Goal: Information Seeking & Learning: Learn about a topic

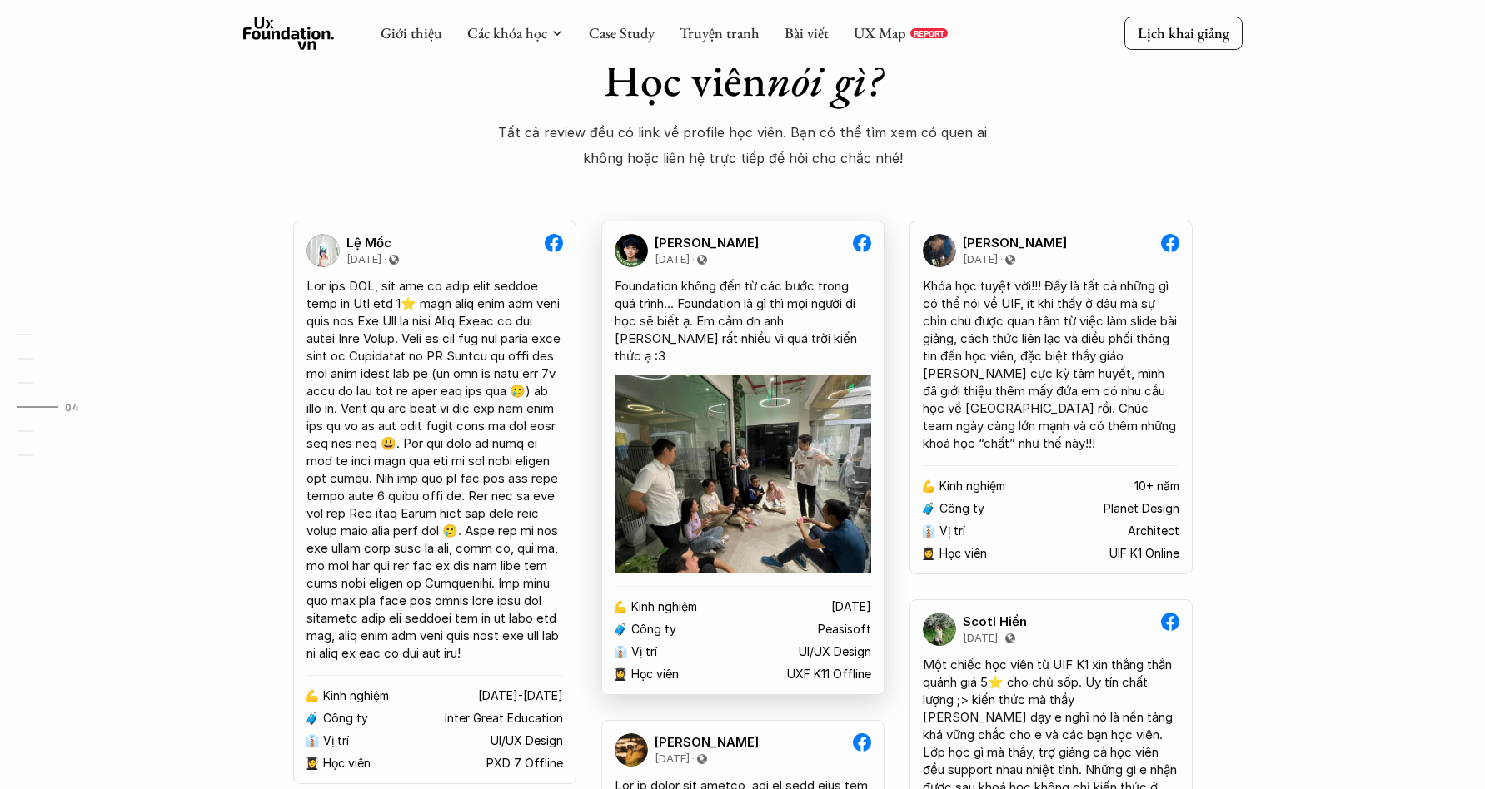
scroll to position [3079, 0]
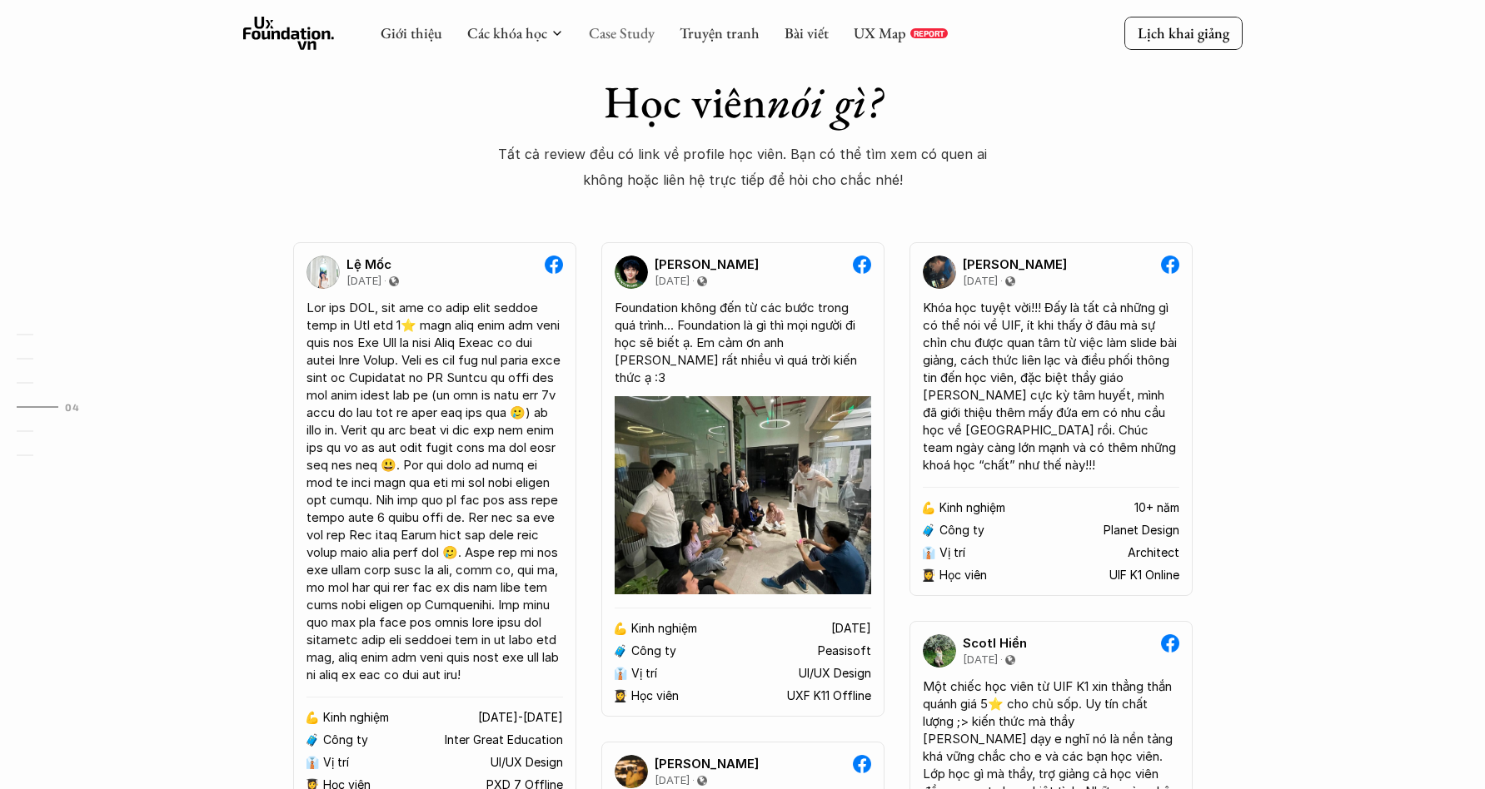
click at [614, 25] on link "Case Study" at bounding box center [622, 32] width 66 height 19
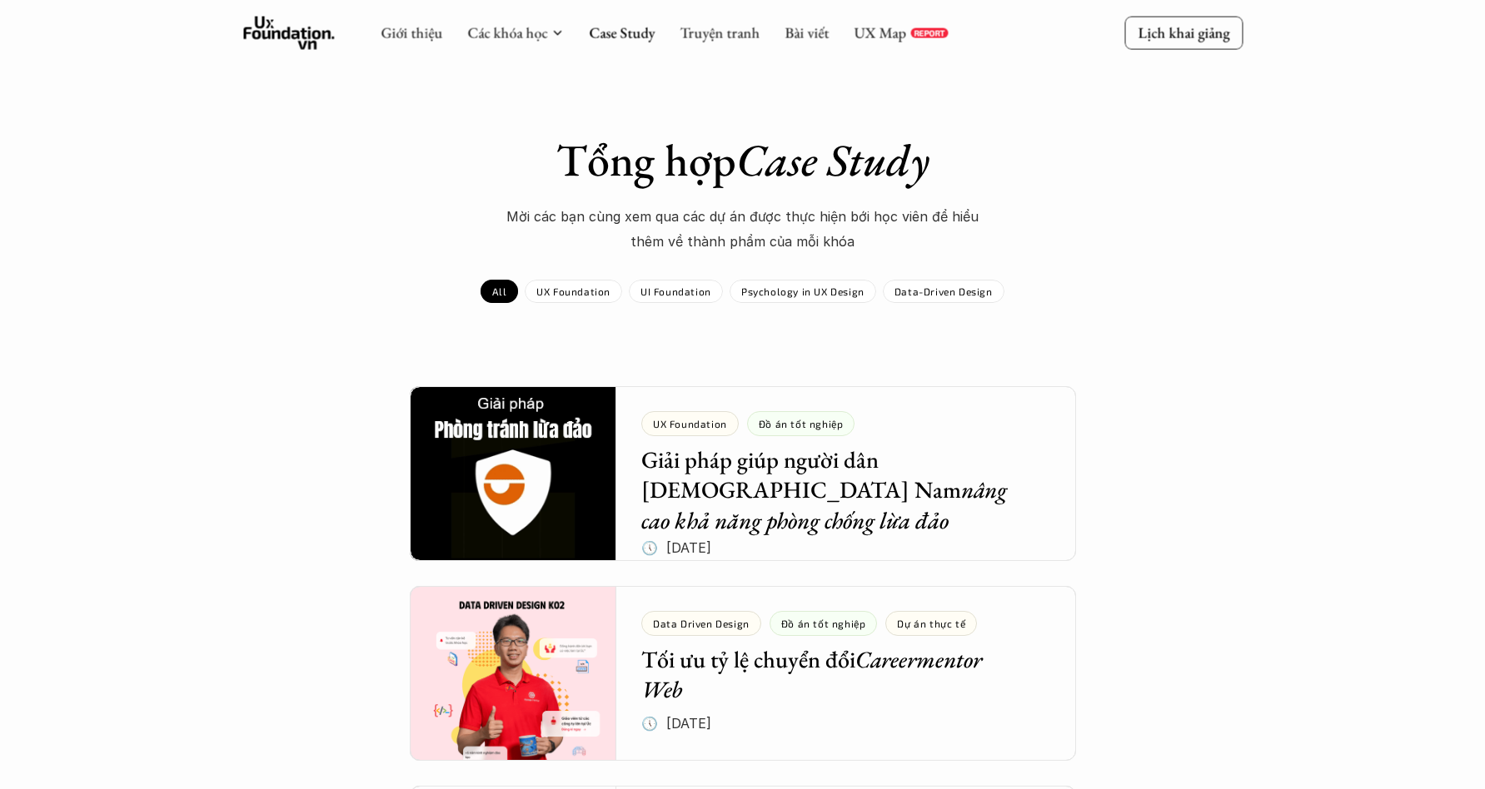
scroll to position [22, 0]
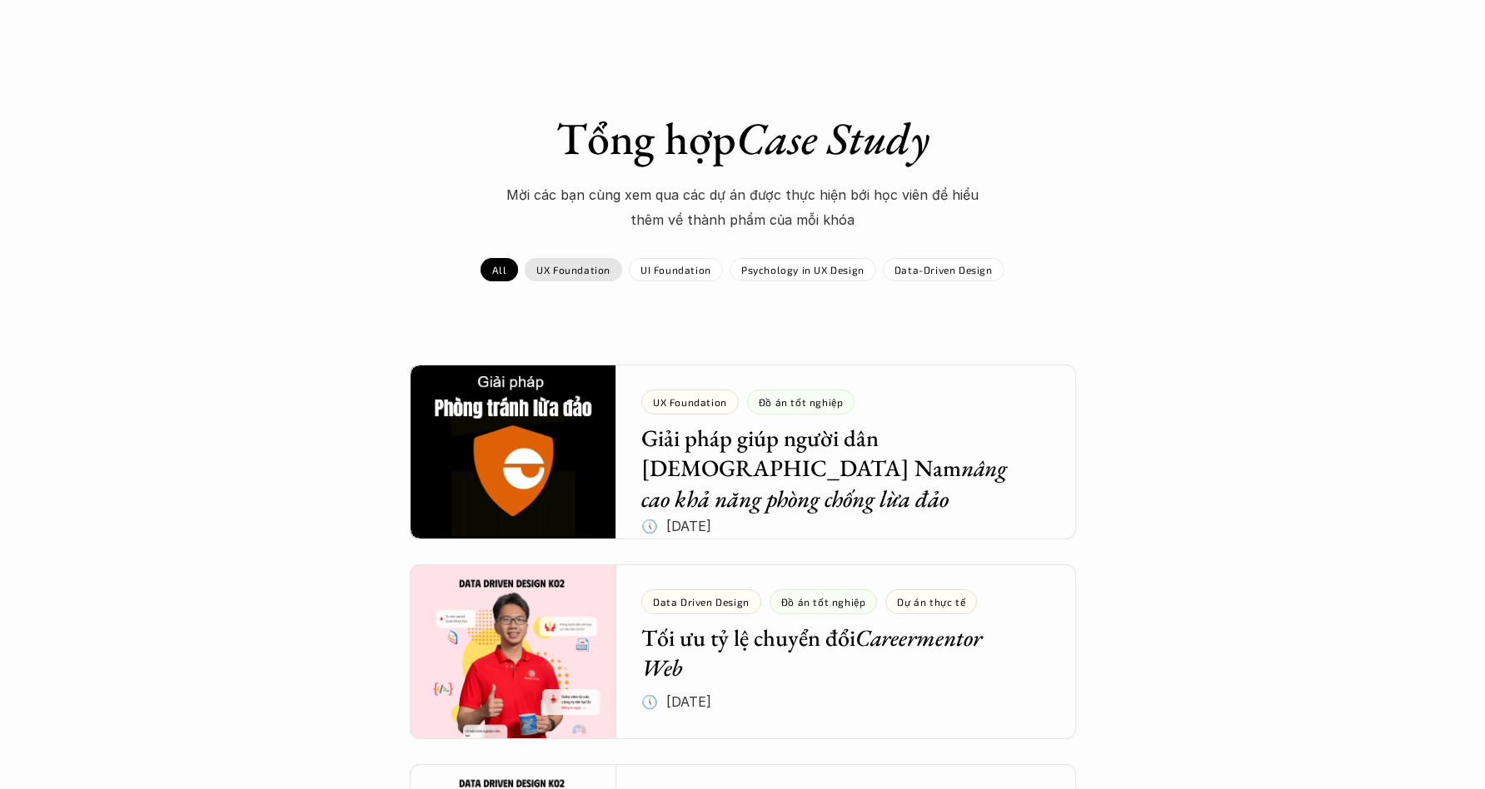
click at [582, 259] on div "UX Foundation" at bounding box center [573, 269] width 97 height 23
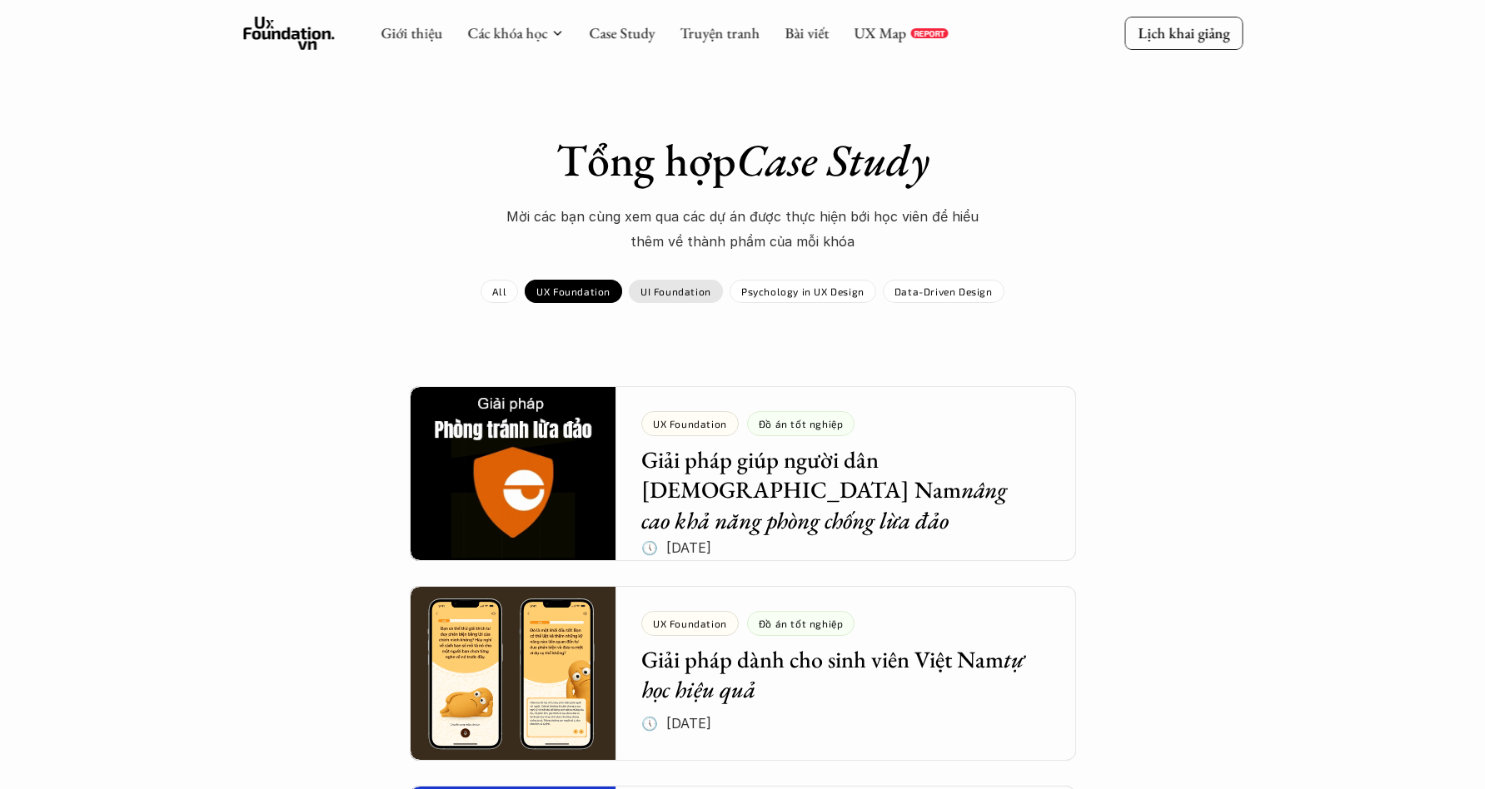
click at [693, 293] on p "UI Foundation" at bounding box center [675, 292] width 71 height 12
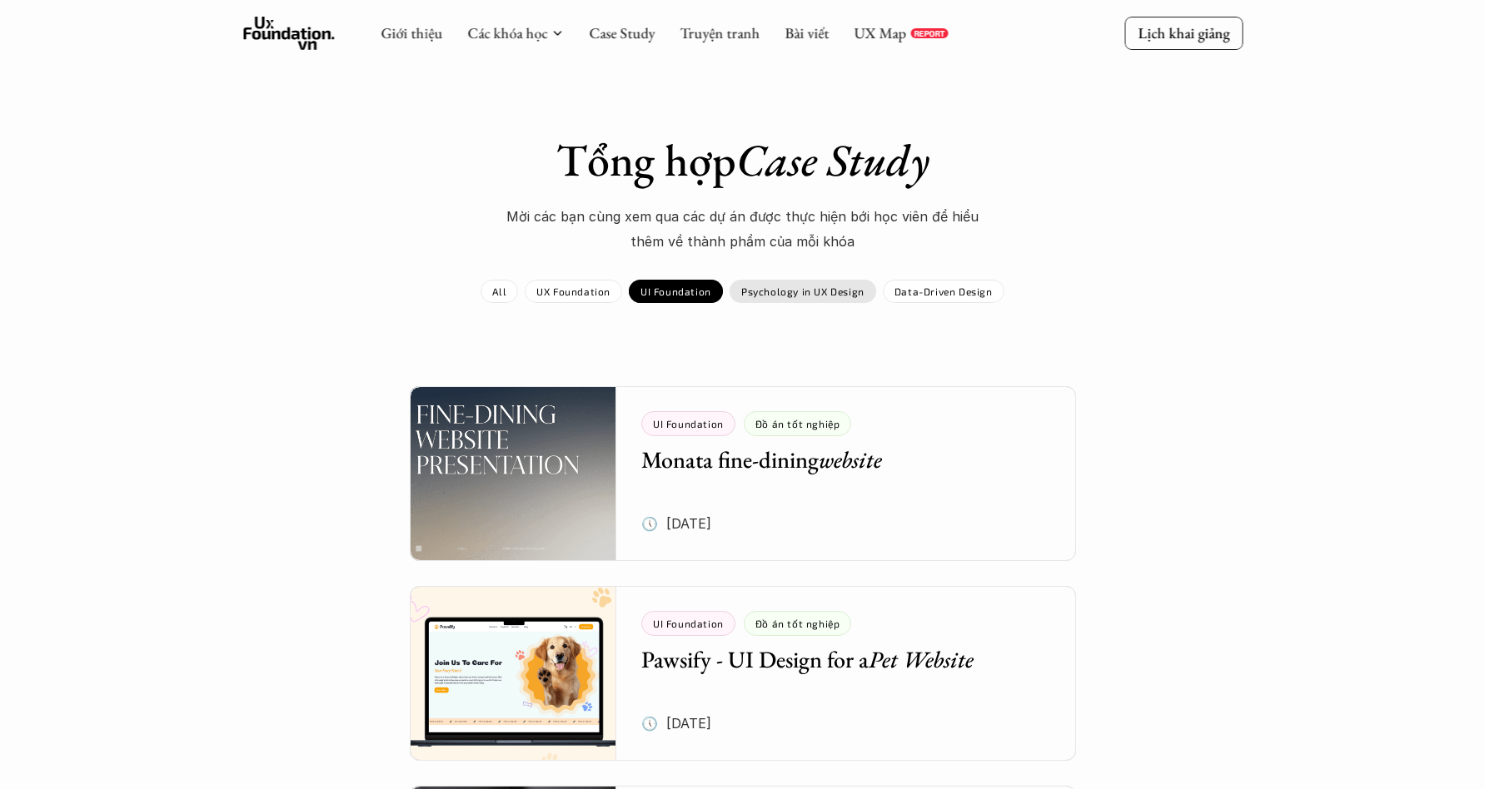
click at [814, 288] on p "Psychology in UX Design" at bounding box center [802, 292] width 123 height 12
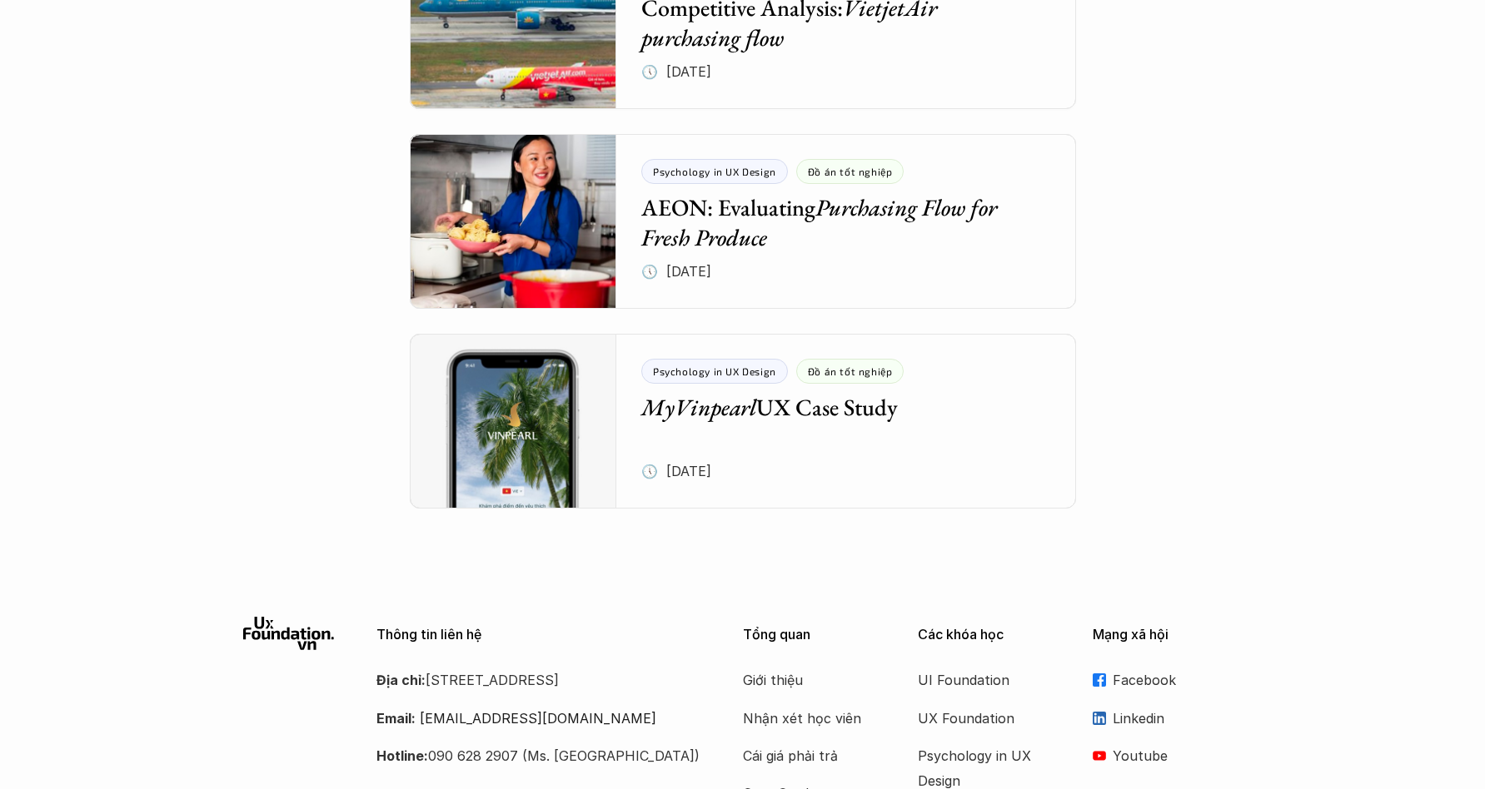
scroll to position [1867, 0]
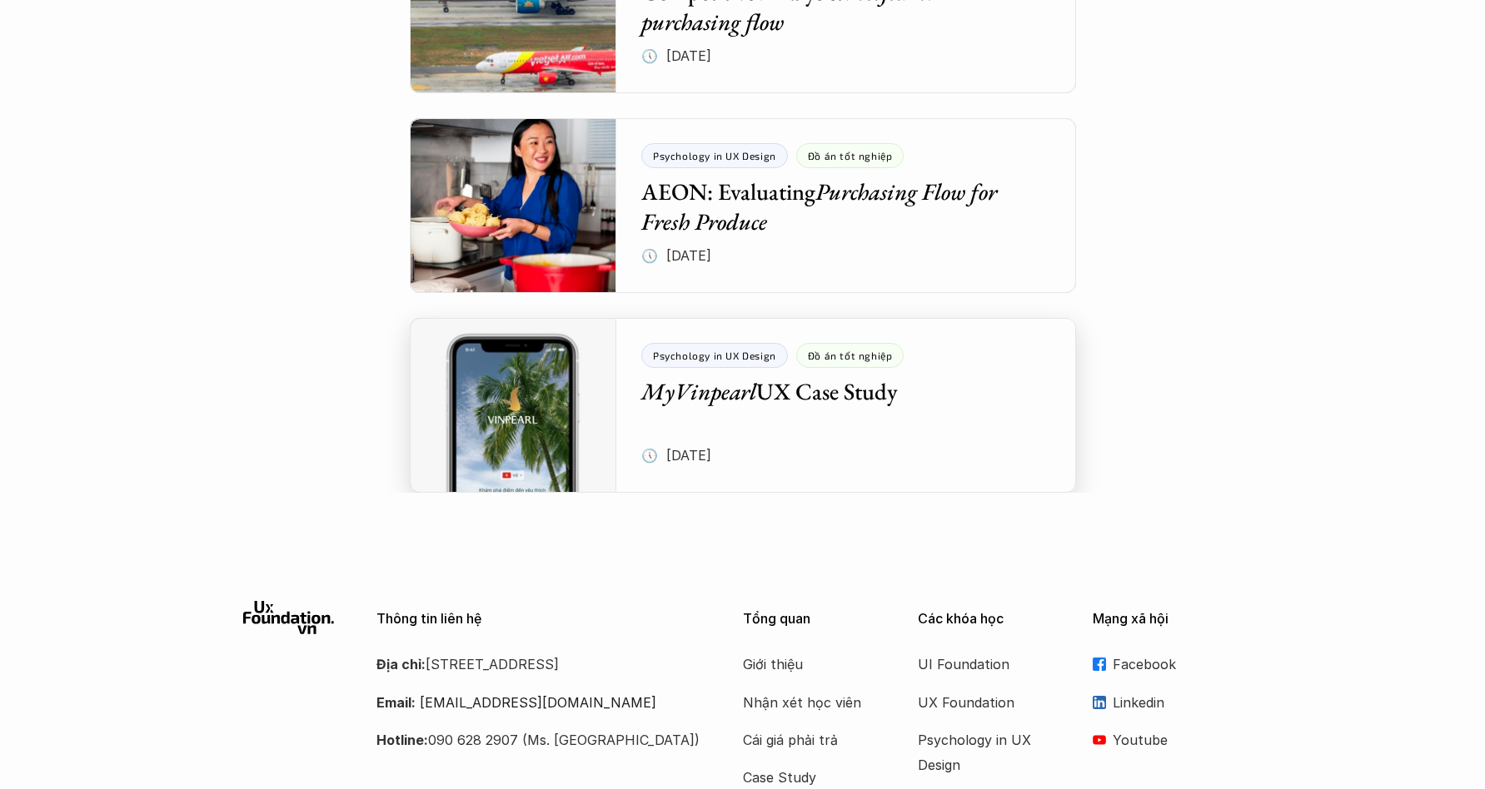
click at [899, 420] on div at bounding box center [743, 405] width 666 height 175
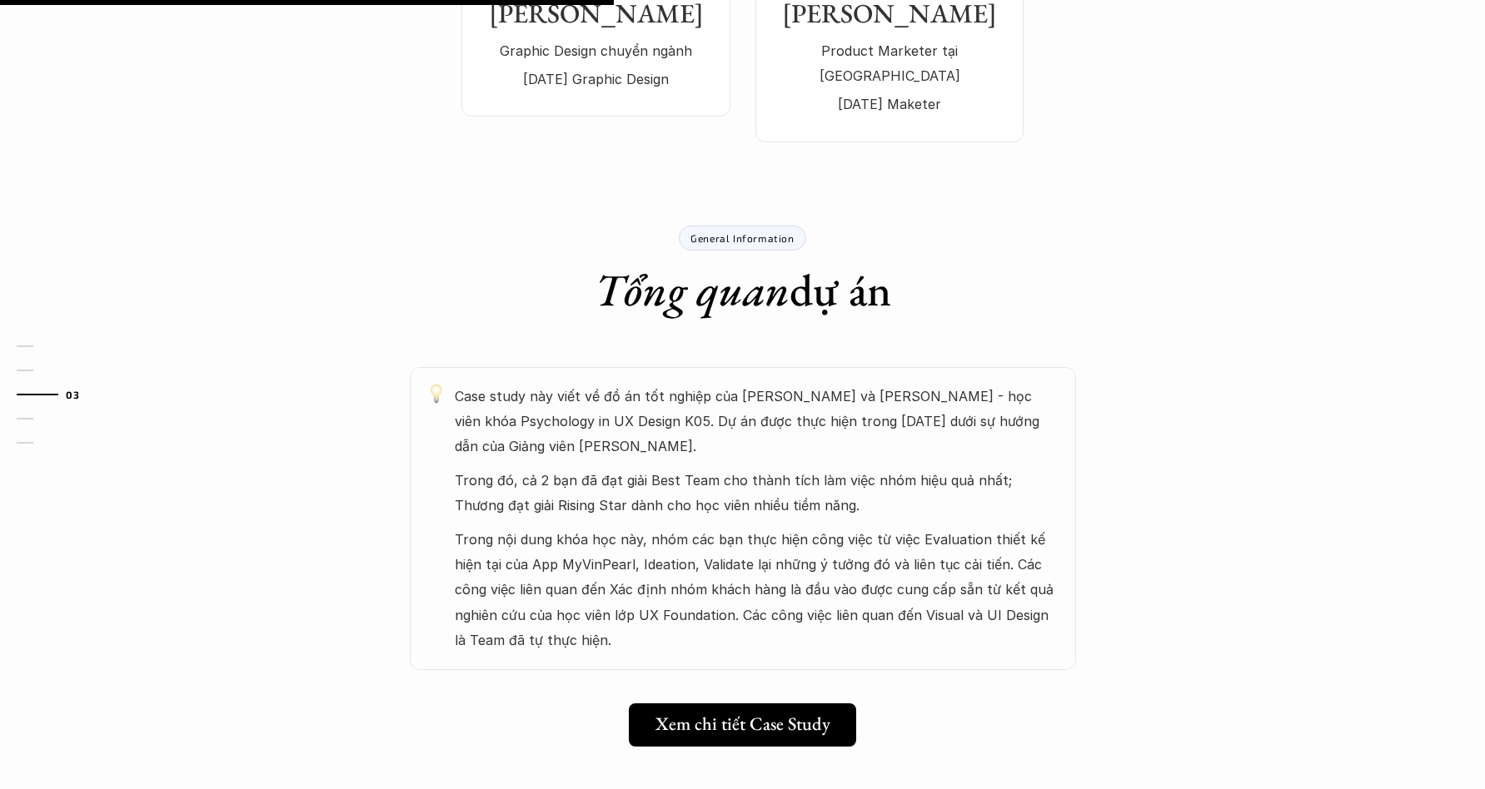
scroll to position [583, 0]
drag, startPoint x: 599, startPoint y: 386, endPoint x: 697, endPoint y: 414, distance: 102.0
click at [698, 415] on p "Case study này viết về đồ án tốt nghiệp của [PERSON_NAME] và [PERSON_NAME] - họ…" at bounding box center [757, 422] width 604 height 76
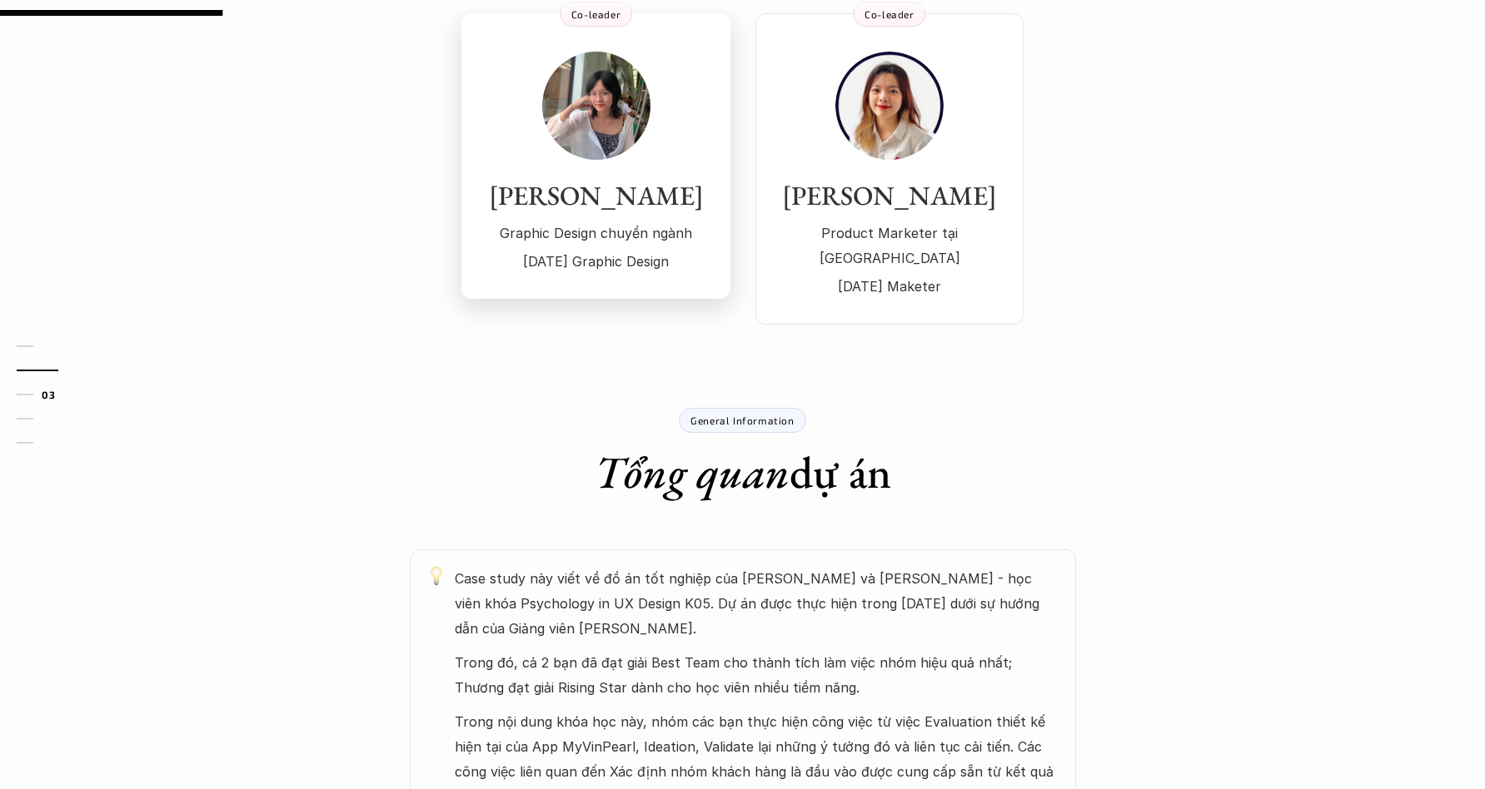
scroll to position [659, 0]
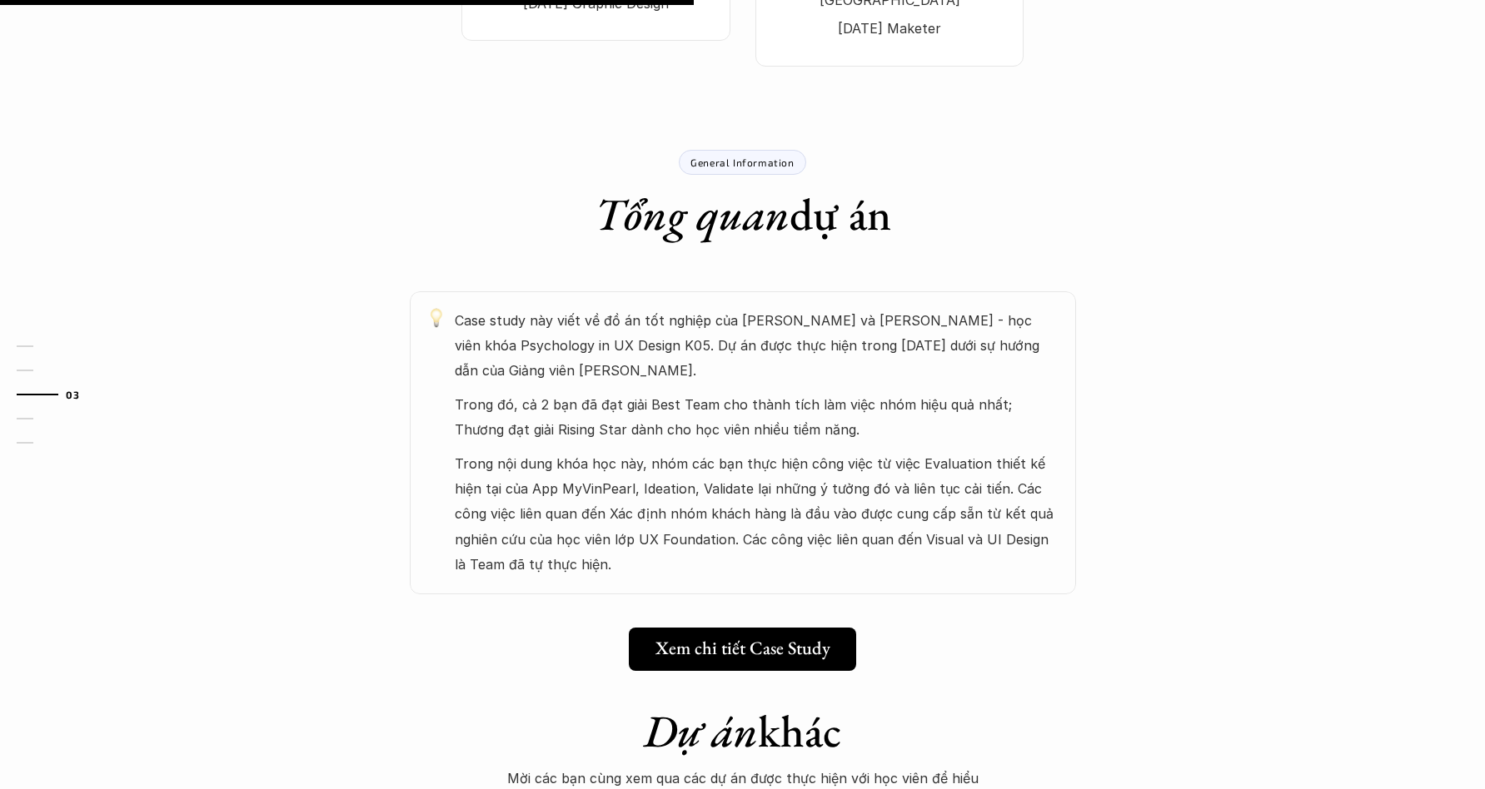
click at [516, 346] on p "Case study này viết về đồ án tốt nghiệp của [PERSON_NAME] và [PERSON_NAME] - họ…" at bounding box center [757, 346] width 604 height 76
drag, startPoint x: 475, startPoint y: 352, endPoint x: 597, endPoint y: 405, distance: 133.5
click at [597, 405] on div "Case study này viết về đồ án tốt nghiệp của [PERSON_NAME] và [PERSON_NAME] - họ…" at bounding box center [757, 443] width 604 height 270
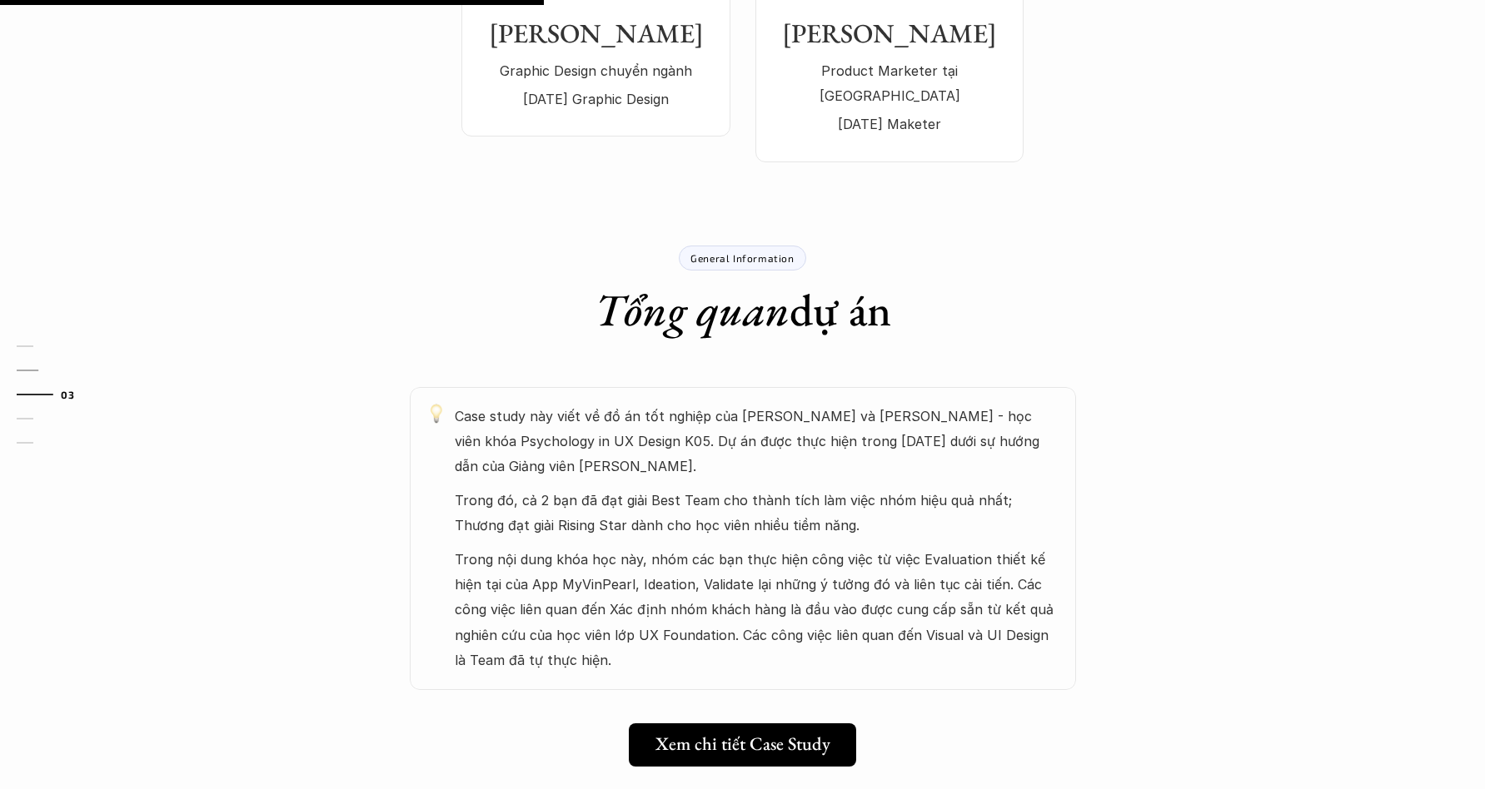
scroll to position [634, 0]
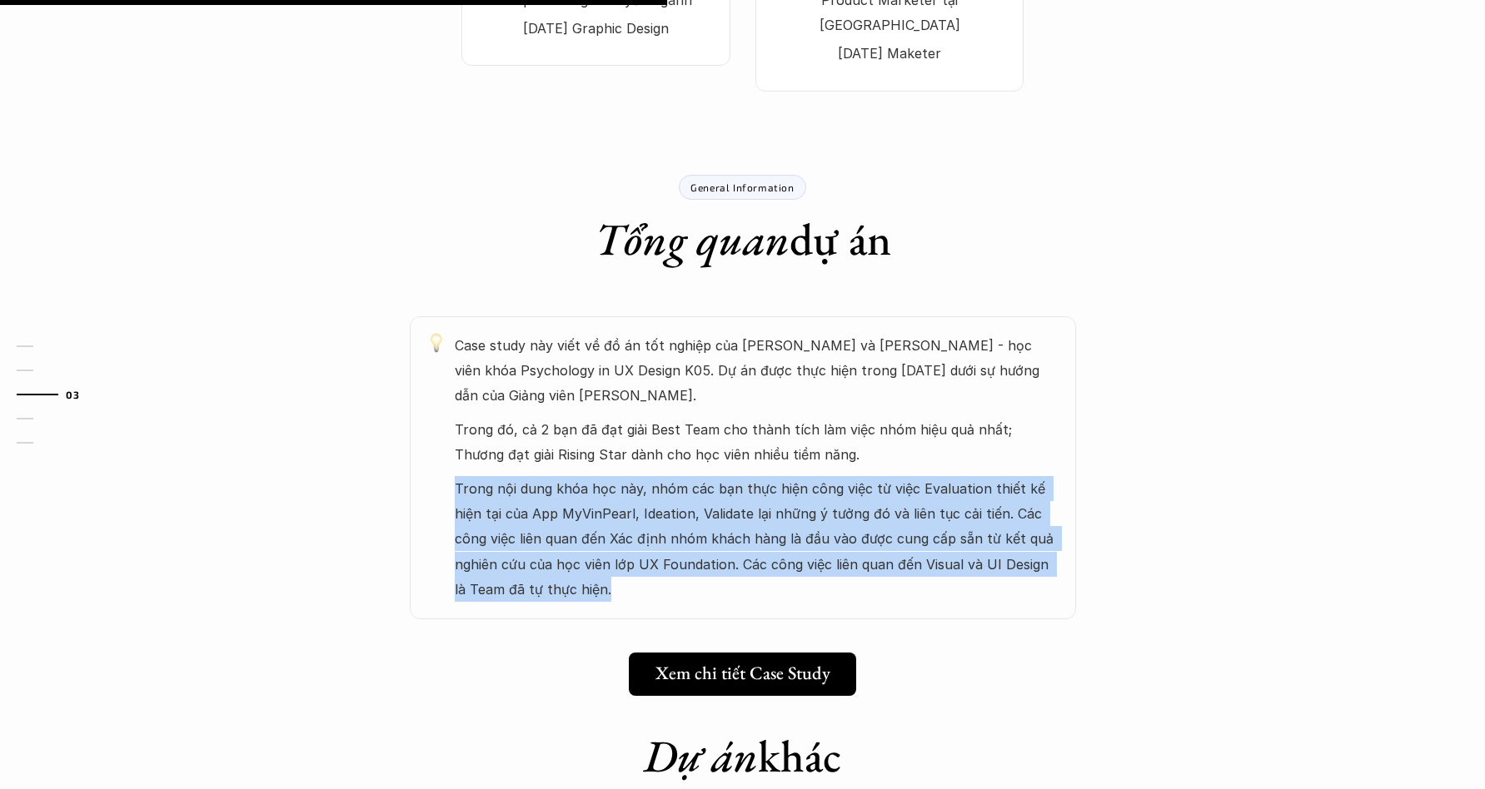
drag, startPoint x: 455, startPoint y: 460, endPoint x: 598, endPoint y: 558, distance: 173.2
click at [598, 559] on p "Trong nội dung khóa học này, nhóm các bạn thực hiện công việc từ việc Evaluatio…" at bounding box center [757, 539] width 604 height 127
click at [884, 482] on p "Trong nội dung khóa học này, nhóm các bạn thực hiện công việc từ việc Evaluatio…" at bounding box center [757, 539] width 604 height 127
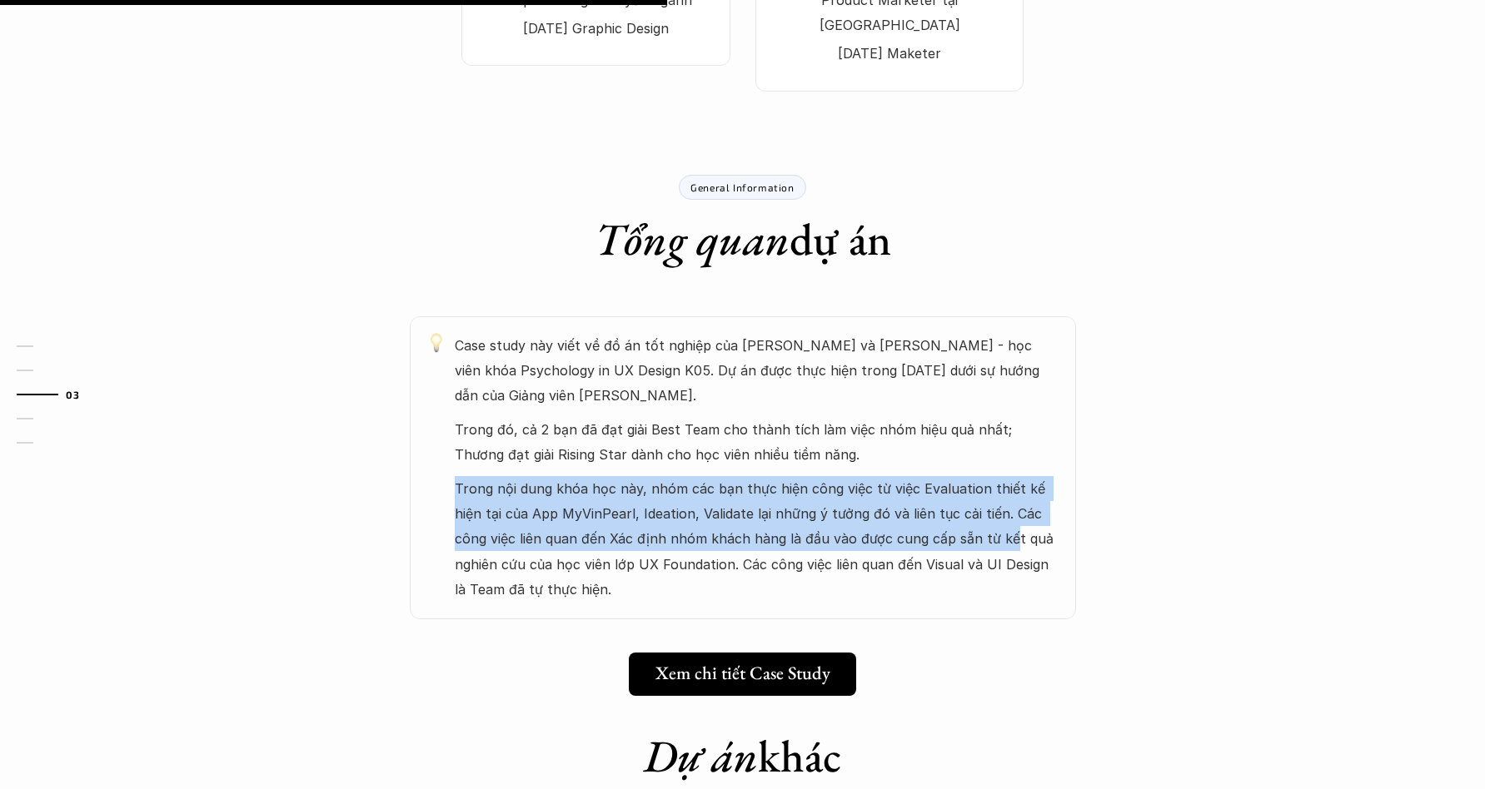
drag, startPoint x: 875, startPoint y: 435, endPoint x: 973, endPoint y: 508, distance: 122.6
click at [970, 505] on div "Case study này viết về đồ án tốt nghiệp của [PERSON_NAME] và [PERSON_NAME] - họ…" at bounding box center [757, 468] width 604 height 270
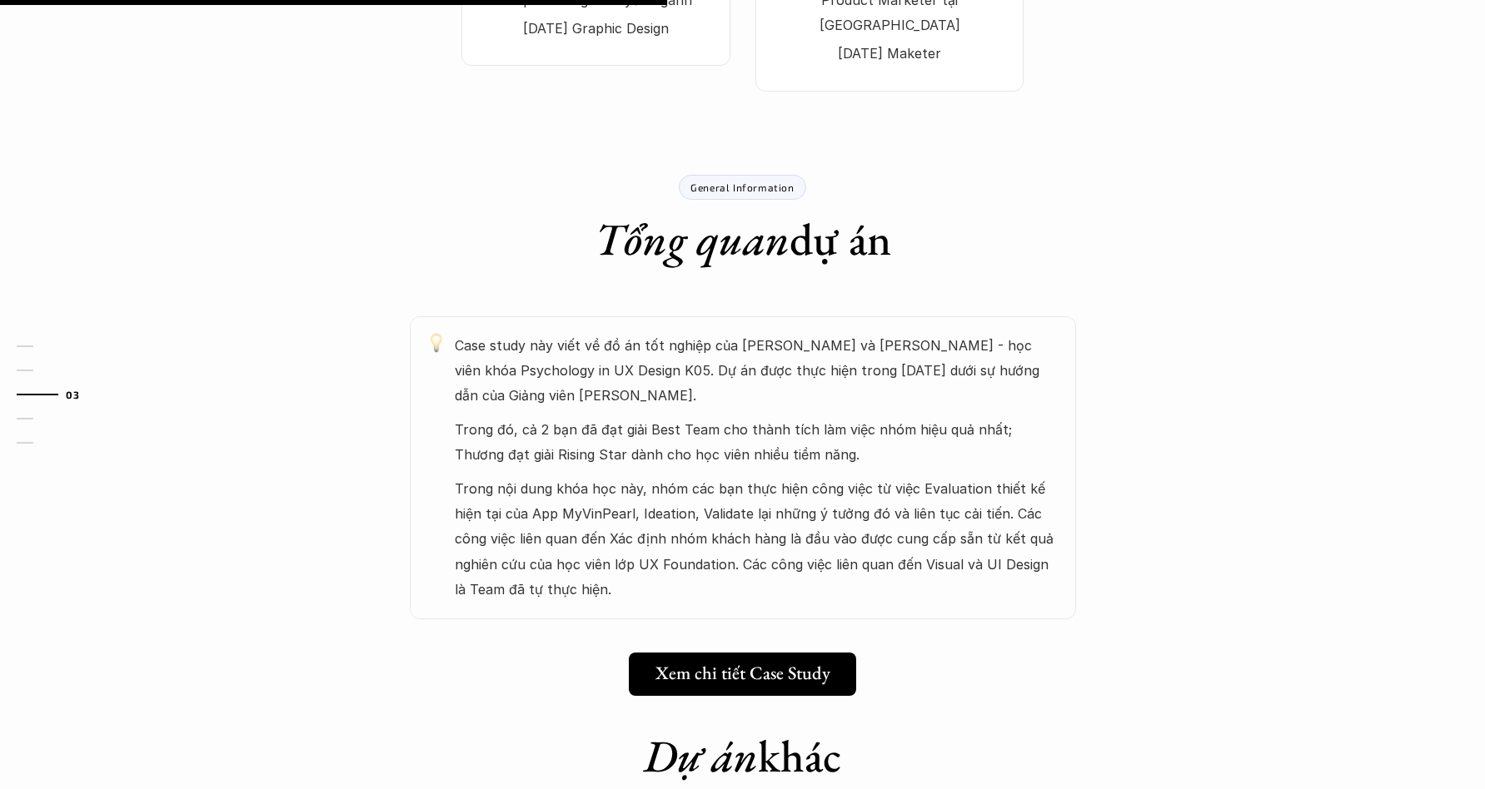
click at [996, 511] on p "Trong nội dung khóa học này, nhóm các bạn thực hiện công việc từ việc Evaluatio…" at bounding box center [757, 539] width 604 height 127
drag, startPoint x: 454, startPoint y: 385, endPoint x: 789, endPoint y: 462, distance: 344.2
click at [722, 452] on div "Case study này viết về đồ án tốt nghiệp của [PERSON_NAME] và [PERSON_NAME] - họ…" at bounding box center [743, 467] width 666 height 303
drag, startPoint x: 853, startPoint y: 448, endPoint x: 861, endPoint y: 445, distance: 8.7
click at [853, 476] on p "Trong nội dung khóa học này, nhóm các bạn thực hiện công việc từ việc Evaluatio…" at bounding box center [757, 539] width 604 height 127
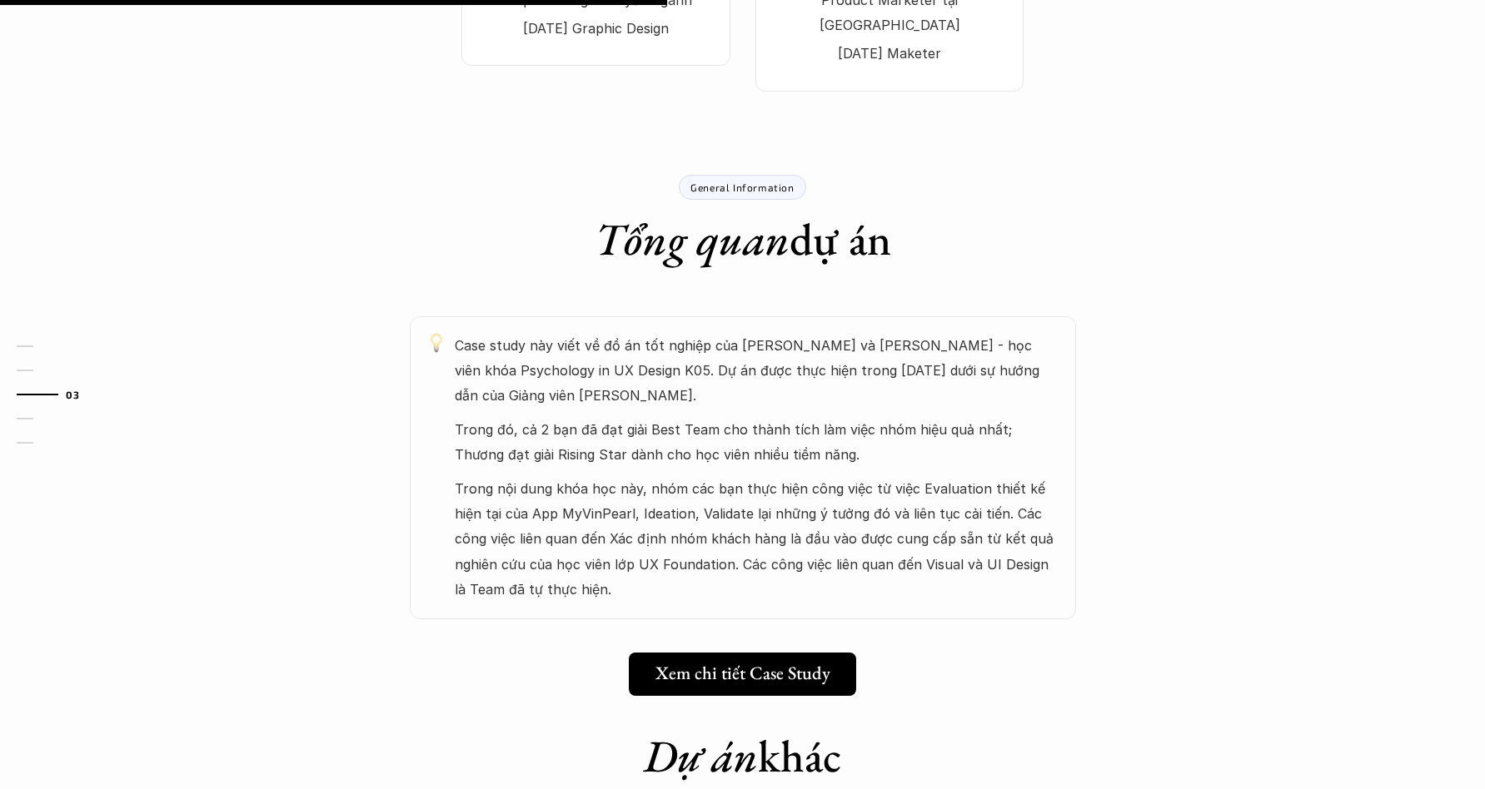
drag, startPoint x: 889, startPoint y: 428, endPoint x: 933, endPoint y: 382, distance: 63.6
click at [933, 382] on div "Case study này viết về đồ án tốt nghiệp của [PERSON_NAME] và [PERSON_NAME] - họ…" at bounding box center [757, 468] width 604 height 270
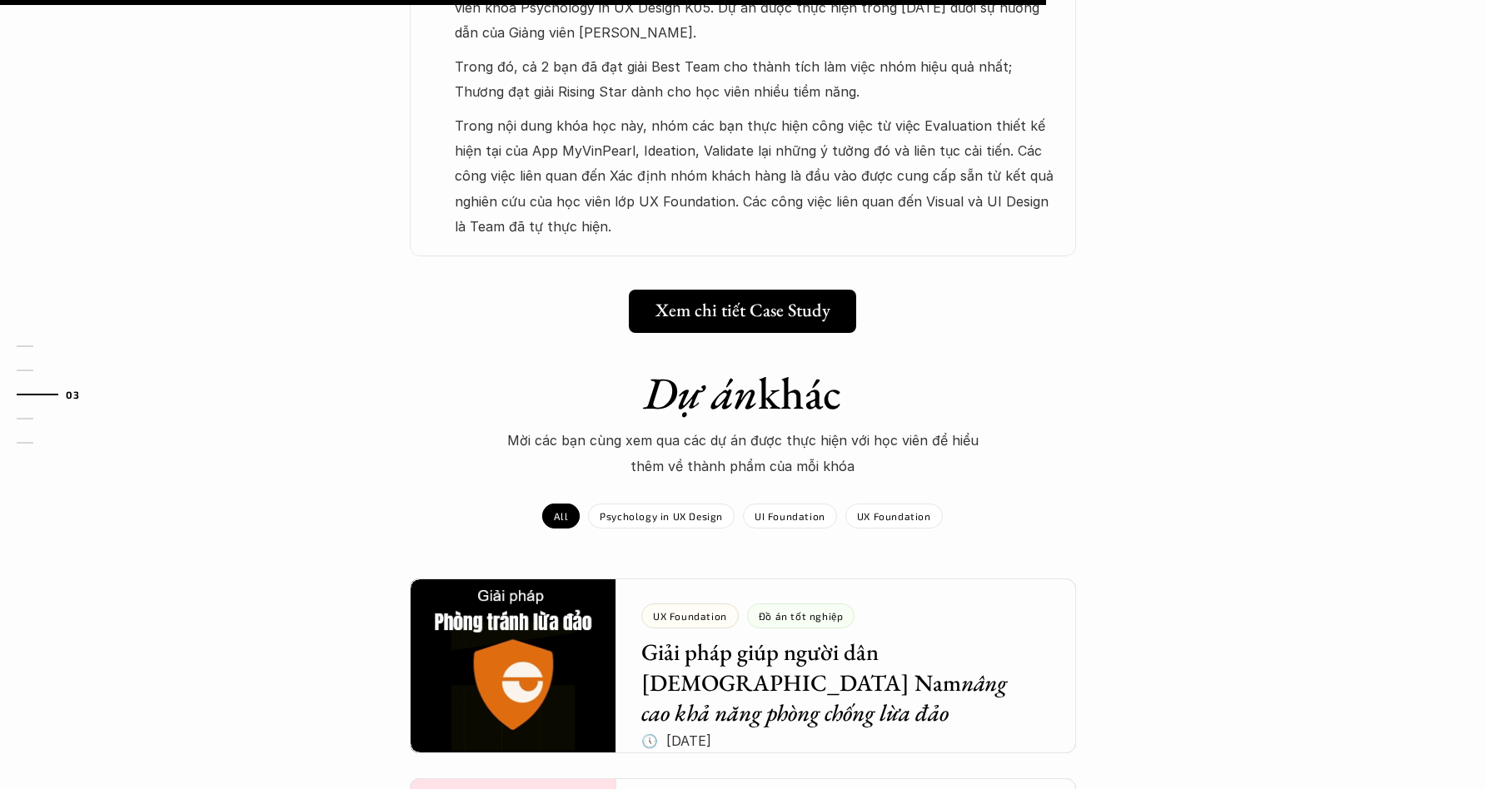
scroll to position [997, 0]
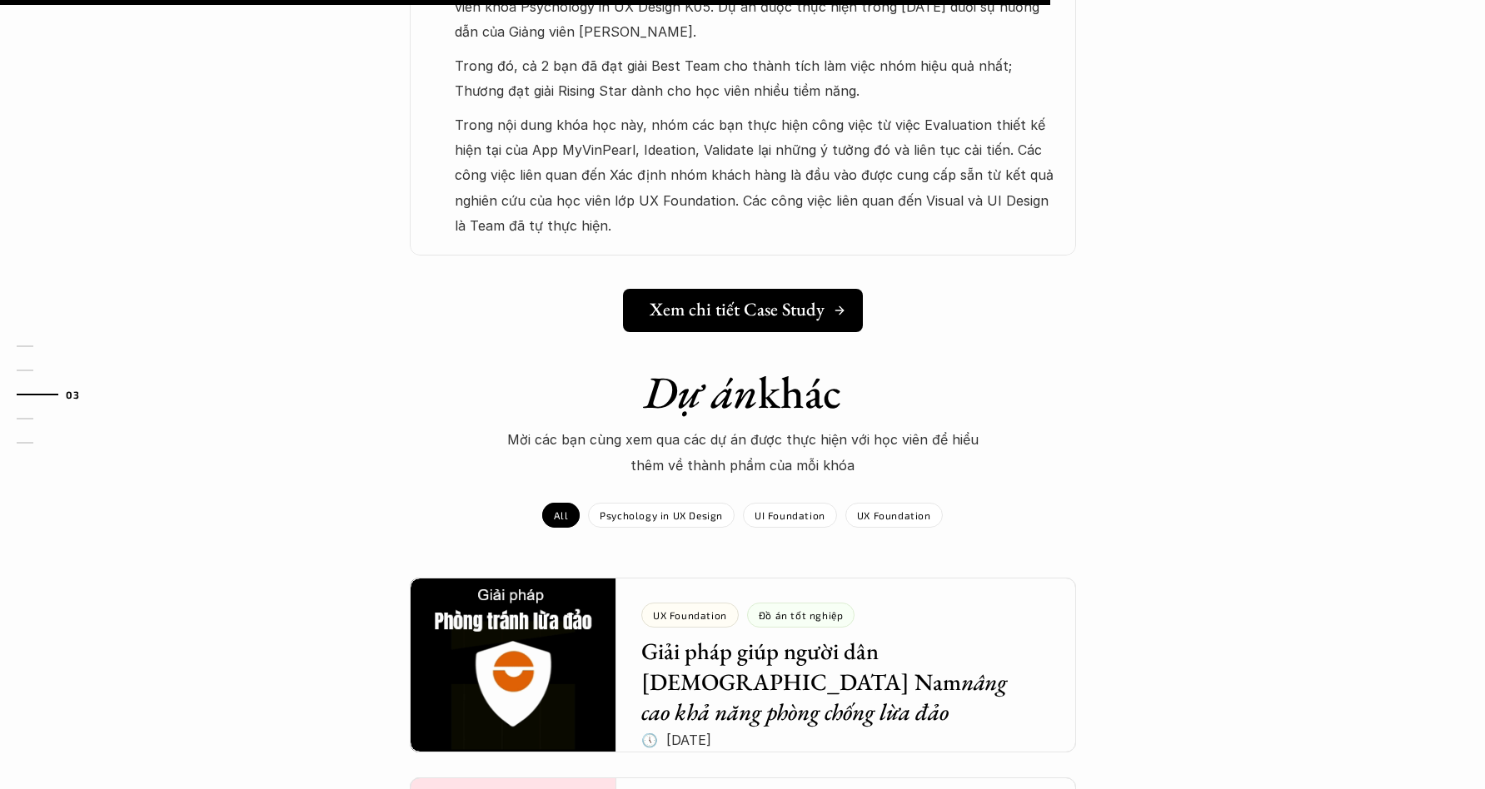
click at [736, 299] on h5 "Xem chi tiết Case Study" at bounding box center [736, 310] width 175 height 22
